Goal: Information Seeking & Learning: Learn about a topic

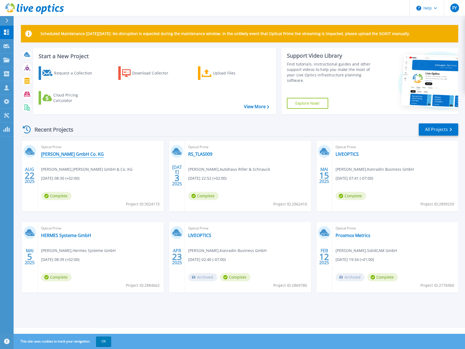
click at [66, 153] on link "[PERSON_NAME] GmbH Co. KG" at bounding box center [72, 154] width 63 height 5
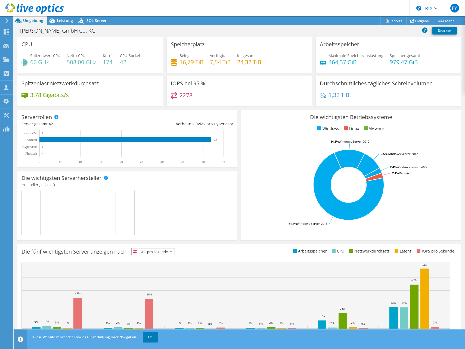
click at [8, 20] on use at bounding box center [6, 20] width 3 height 5
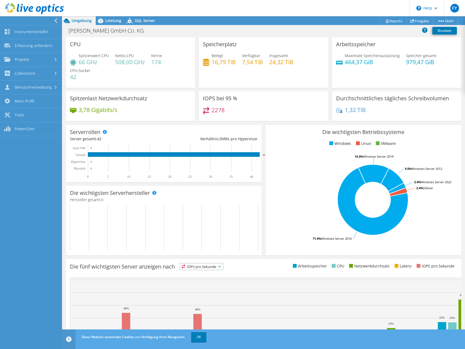
click at [71, 21] on icon at bounding box center [67, 21] width 10 height 10
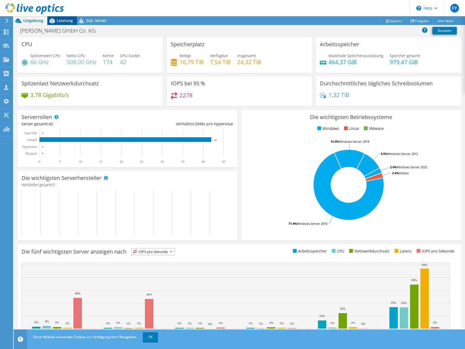
click at [60, 22] on span "Leistung" at bounding box center [65, 20] width 16 height 5
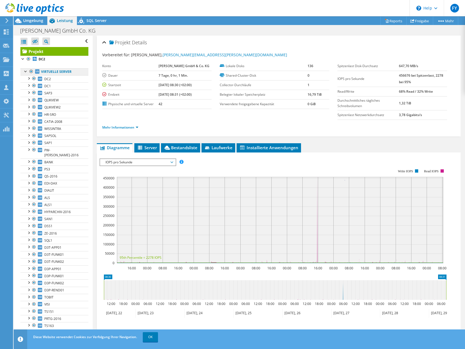
click at [60, 69] on link "Virtuelle Server" at bounding box center [54, 71] width 68 height 7
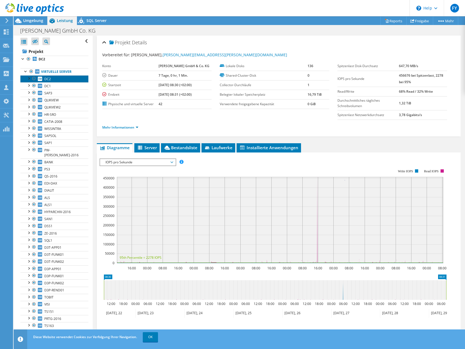
click at [47, 80] on span "DC2" at bounding box center [47, 79] width 7 height 5
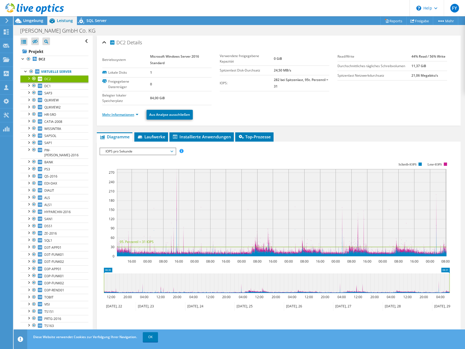
click at [132, 117] on link "Mehr Informationen" at bounding box center [120, 114] width 36 height 5
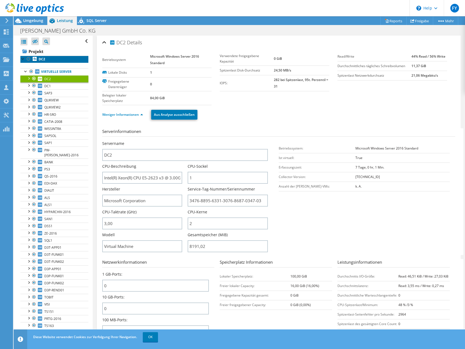
click at [47, 59] on link "DC2" at bounding box center [54, 59] width 68 height 7
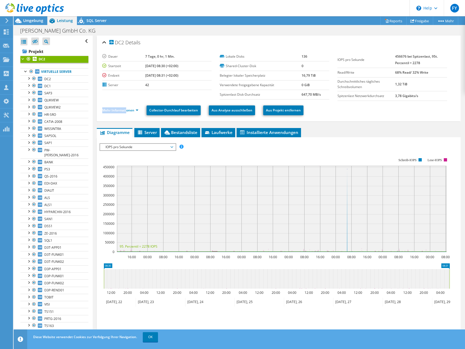
click at [126, 107] on li "Mehr Informationen" at bounding box center [121, 110] width 39 height 6
drag, startPoint x: 126, startPoint y: 107, endPoint x: 126, endPoint y: 112, distance: 4.1
click at [126, 112] on link "Mehr Informationen" at bounding box center [120, 110] width 36 height 5
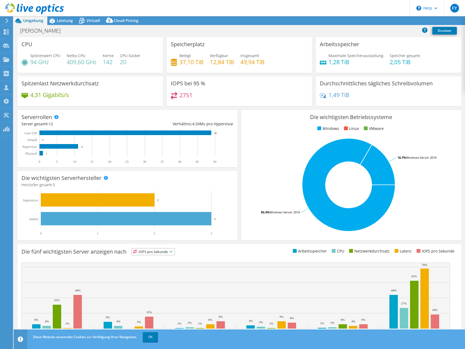
select select "USD"
click at [62, 22] on span "Leistung" at bounding box center [65, 20] width 16 height 5
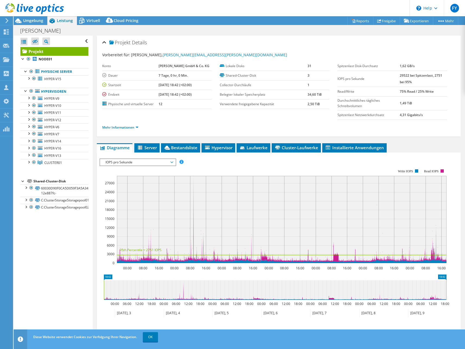
click at [62, 22] on span "Leistung" at bounding box center [65, 20] width 16 height 5
click at [58, 78] on span "HYPER-V15" at bounding box center [52, 79] width 17 height 5
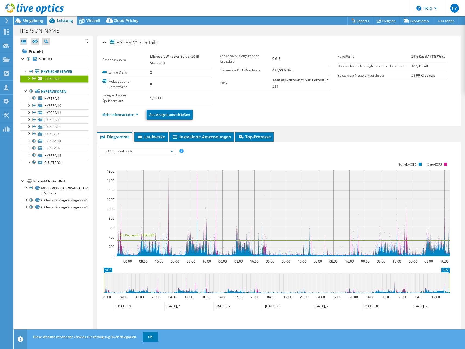
click at [139, 127] on div "HYPER-V15 Details Betriebssystem Microsoft Windows Server 2019 Standard Lokale …" at bounding box center [279, 206] width 373 height 340
click at [135, 115] on link "Mehr Informationen" at bounding box center [120, 114] width 36 height 5
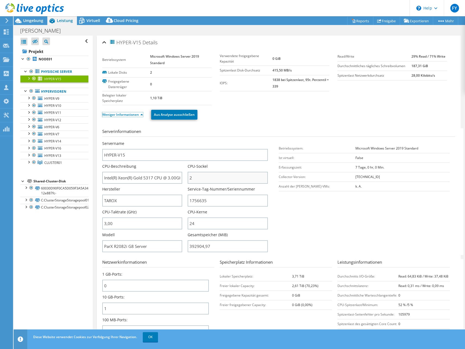
scroll to position [109, 0]
